Goal: Task Accomplishment & Management: Use online tool/utility

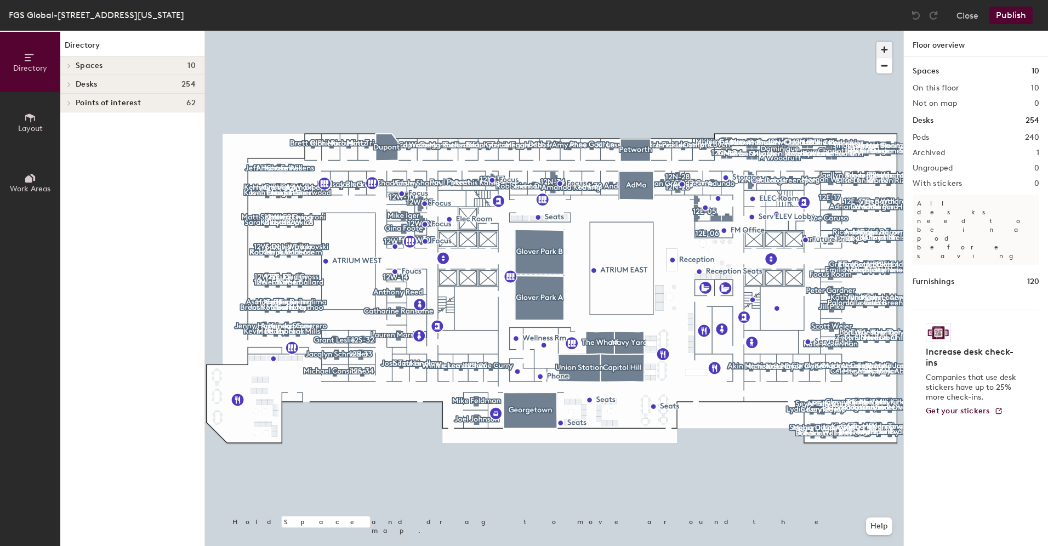
click at [881, 47] on span "button" at bounding box center [884, 50] width 16 height 16
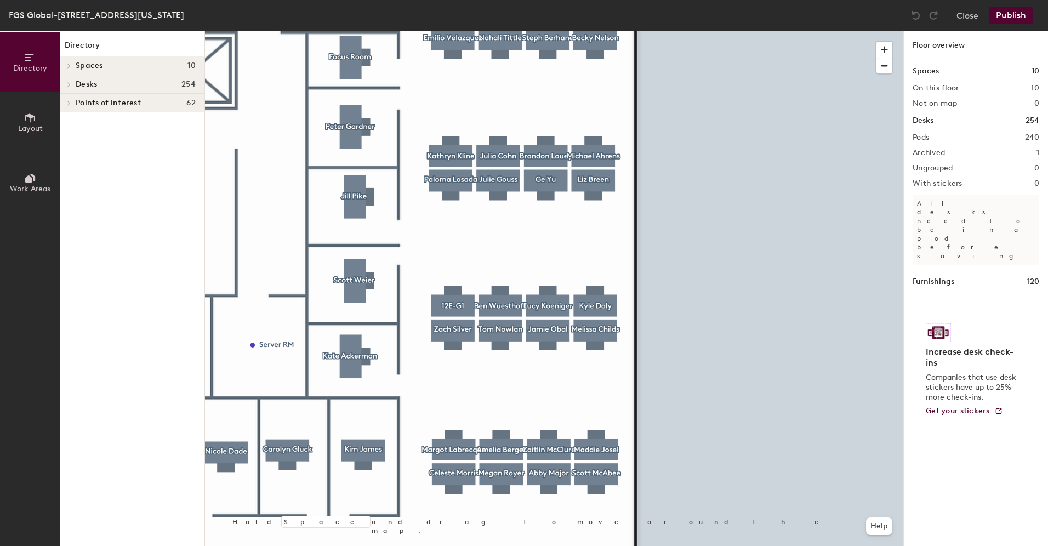
click at [368, 31] on div at bounding box center [554, 31] width 698 height 0
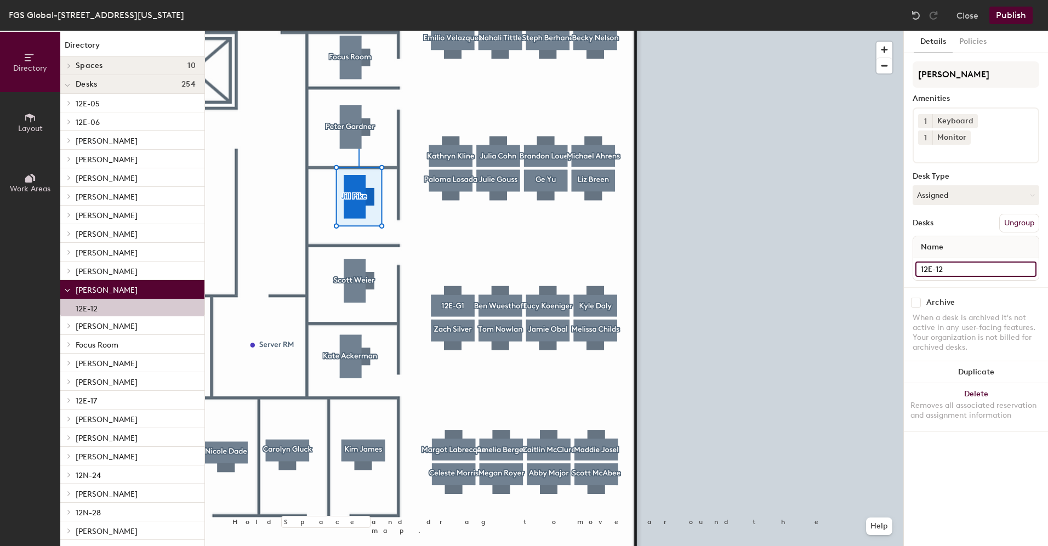
click at [959, 261] on input "12E-12" at bounding box center [975, 268] width 121 height 15
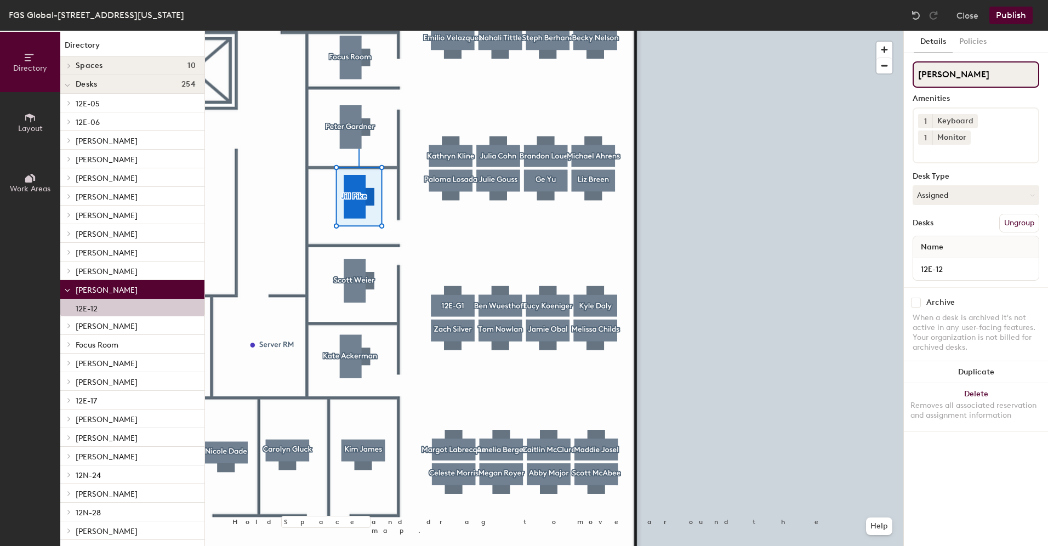
drag, startPoint x: 953, startPoint y: 76, endPoint x: 917, endPoint y: 72, distance: 36.3
click at [917, 72] on input "[PERSON_NAME]" at bounding box center [975, 74] width 127 height 26
paste input "12E-12"
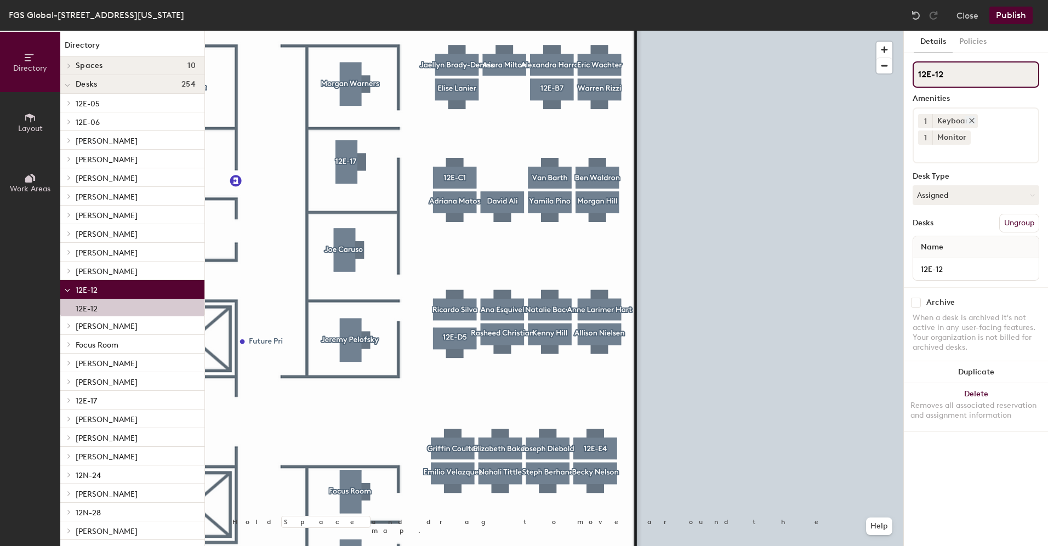
type input "12E-12"
click at [350, 31] on div at bounding box center [554, 31] width 698 height 0
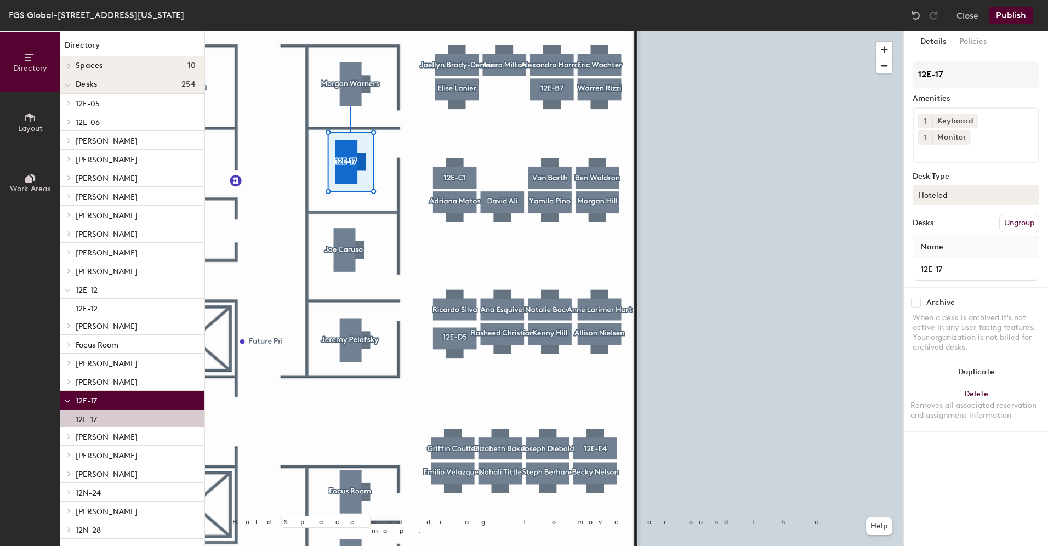
click at [960, 185] on button "Hoteled" at bounding box center [975, 195] width 127 height 20
click at [936, 221] on div "Assigned" at bounding box center [968, 229] width 110 height 16
click at [1016, 13] on button "Publish" at bounding box center [1010, 16] width 43 height 18
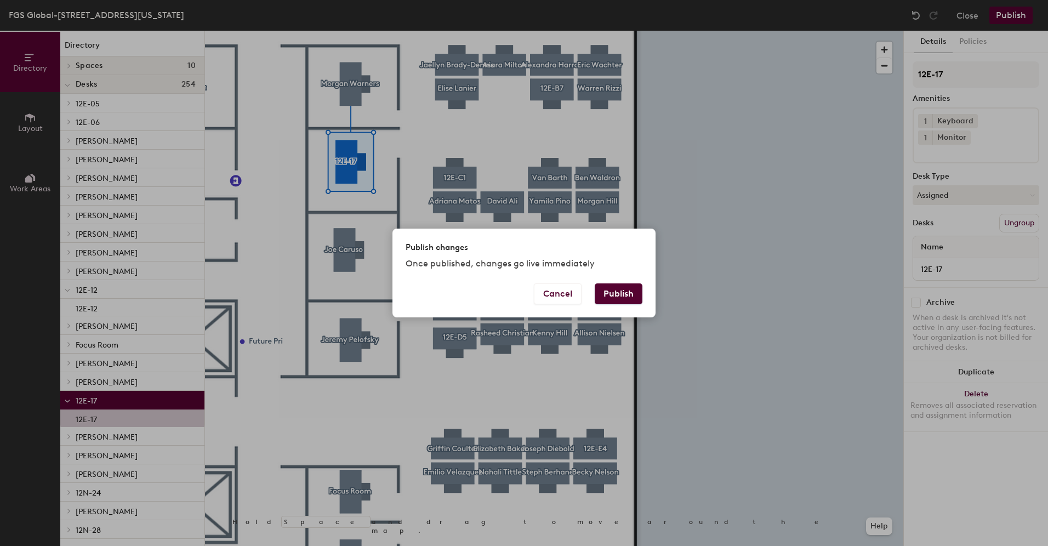
click at [608, 294] on button "Publish" at bounding box center [618, 293] width 48 height 21
